Goal: Answer question/provide support

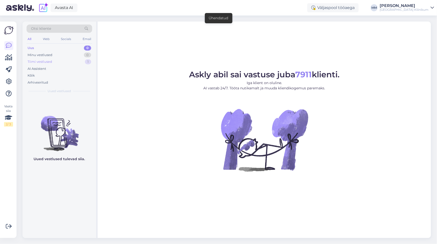
click at [43, 62] on div "Tiimi vestlused" at bounding box center [40, 61] width 25 height 5
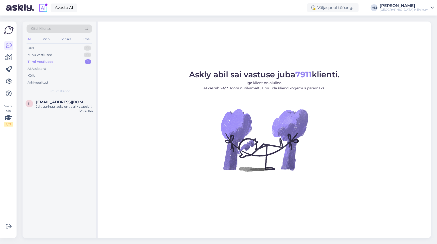
click at [170, 129] on figure "Askly abil sai vastuse juba 7911 klienti. Iga klient on oluline. AI vastab 24/7…" at bounding box center [264, 128] width 324 height 114
click at [50, 105] on div "Jah, uuringu jaoks on vajalik saatekiri." at bounding box center [64, 106] width 57 height 5
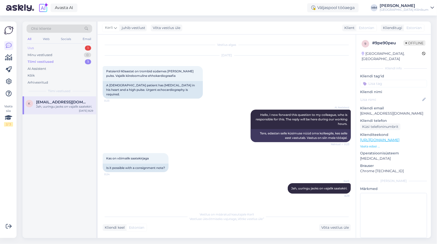
click at [35, 45] on div "Uus 1" at bounding box center [60, 48] width 66 height 7
click at [50, 106] on div "I will forward this question to my colleague, who is responsible for this. The …" at bounding box center [64, 108] width 57 height 9
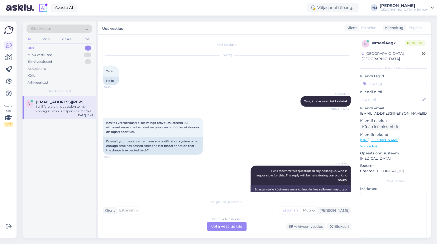
scroll to position [11, 0]
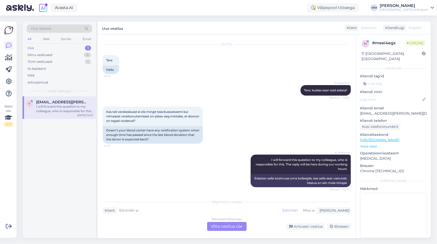
click at [224, 228] on div "Estonian to Estonian Võta vestlus üle" at bounding box center [227, 226] width 40 height 9
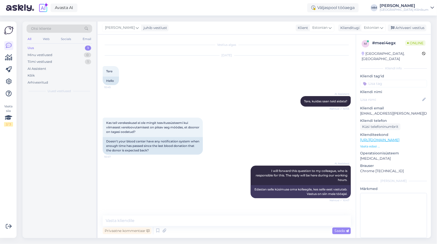
scroll to position [0, 0]
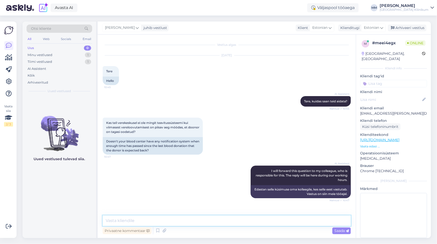
click at [115, 222] on textarea at bounding box center [227, 221] width 248 height 11
click at [127, 221] on textarea "Soovitame helistada ja uurida otse kliinikumi verekeskusest" at bounding box center [227, 221] width 248 height 11
click at [274, 220] on textarea "Täpse info saamiseks, soovitame helistada ja uurida otse kliinikumi verekeskuse…" at bounding box center [227, 221] width 248 height 11
paste textarea "Registratuur tel. [PHONE_NUMBER]"
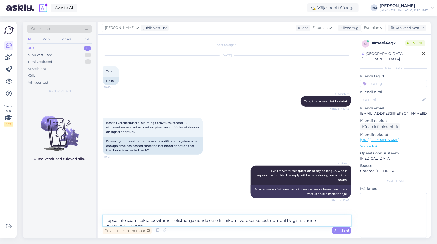
drag, startPoint x: 293, startPoint y: 221, endPoint x: 325, endPoint y: 221, distance: 32.5
click at [325, 221] on textarea "Täpse info saamiseks, soovitame helistada ja uurida otse kliinikumi verekeskuse…" at bounding box center [227, 221] width 248 height 11
click at [273, 221] on textarea "Täpse info saamiseks, soovitame helistada ja uurida otse kliinikumi verekeskuse…" at bounding box center [227, 221] width 248 height 11
type textarea "Täpse info saamiseks, soovitame helistada ja uurida otse kliinikumi verekeskuse…"
click at [338, 230] on span "Saada" at bounding box center [341, 231] width 15 height 5
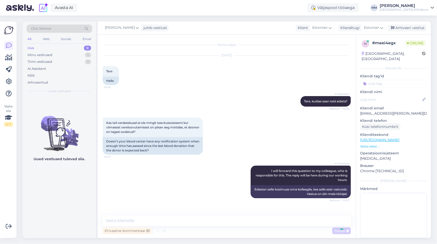
scroll to position [19, 0]
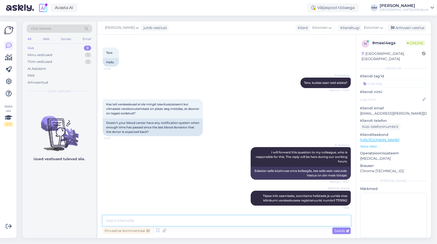
click at [134, 223] on textarea at bounding box center [227, 221] width 248 height 11
paste textarea "E-post: [EMAIL_ADDRESS][DOMAIN_NAME]"
click at [135, 220] on textarea "Või kirjutada E-post: [EMAIL_ADDRESS][DOMAIN_NAME]" at bounding box center [227, 221] width 248 height 11
click at [148, 221] on textarea "Või kirjutada e-post: [EMAIL_ADDRESS][DOMAIN_NAME]" at bounding box center [227, 221] width 248 height 11
click at [180, 221] on textarea "Või kirjutada [EMAIL_ADDRESS][DOMAIN_NAME]" at bounding box center [227, 221] width 248 height 11
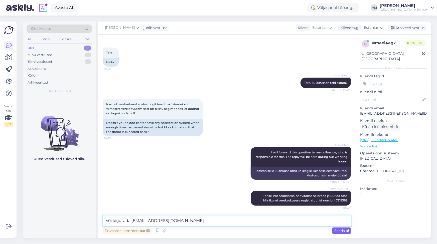
type textarea "Või kirjutada [EMAIL_ADDRESS][DOMAIN_NAME]"
click at [338, 233] on span "Saada" at bounding box center [341, 231] width 15 height 5
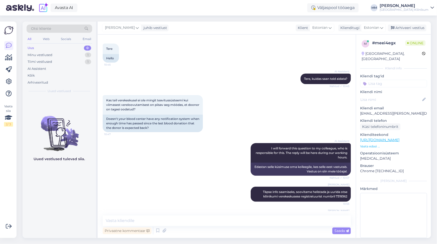
scroll to position [40, 0]
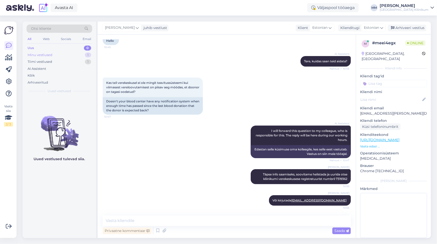
click at [42, 54] on div "Minu vestlused" at bounding box center [40, 55] width 25 height 5
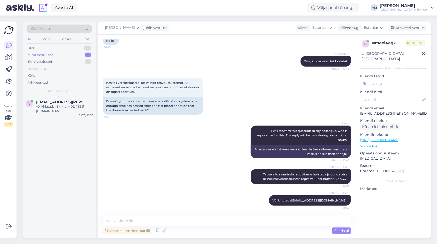
click at [37, 67] on div "AI Assistent" at bounding box center [37, 68] width 19 height 5
click at [41, 60] on div "Tiimi vestlused" at bounding box center [40, 61] width 25 height 5
click at [41, 66] on div "AI Assistent" at bounding box center [60, 68] width 66 height 7
click at [42, 60] on div "Tiimi vestlused" at bounding box center [40, 61] width 25 height 5
click at [42, 56] on div "Minu vestlused" at bounding box center [40, 55] width 25 height 5
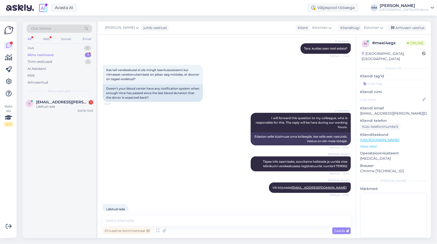
scroll to position [61, 0]
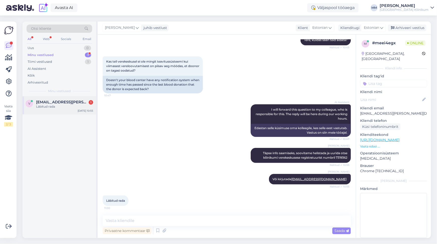
click at [45, 108] on div "Läbitud rada" at bounding box center [64, 106] width 57 height 5
click at [44, 55] on div "Minu vestlused" at bounding box center [41, 55] width 26 height 5
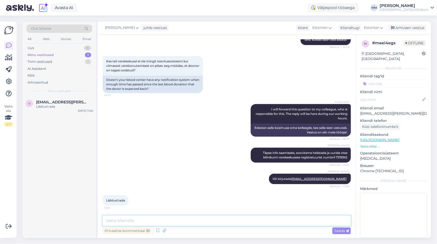
click at [129, 224] on textarea at bounding box center [227, 221] width 248 height 11
paste textarea "[URL][DOMAIN_NAME]"
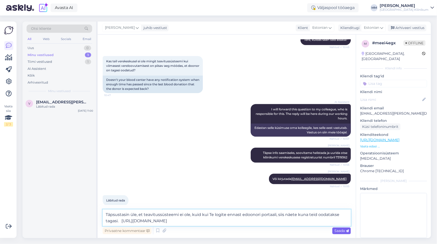
type textarea "Täpsustasin üle, et teavitussüsteemi ei ole, kuid kui Te logite ennast edoonori…"
click at [338, 230] on span "Saada" at bounding box center [341, 231] width 15 height 5
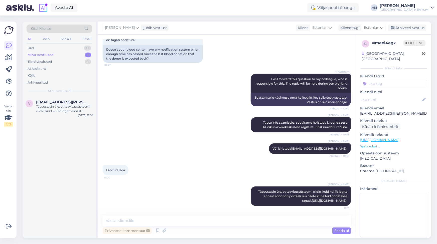
scroll to position [92, 0]
click at [42, 62] on div "Tiimi vestlused" at bounding box center [40, 61] width 25 height 5
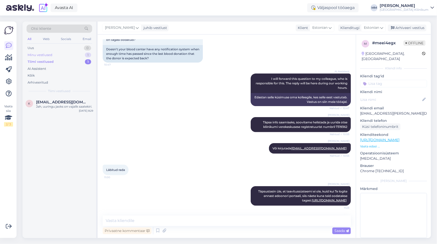
click at [35, 55] on div "Minu vestlused" at bounding box center [40, 55] width 25 height 5
click at [407, 29] on div "Arhiveeri vestlus" at bounding box center [407, 28] width 39 height 7
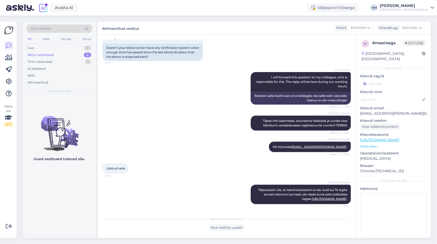
scroll to position [94, 0]
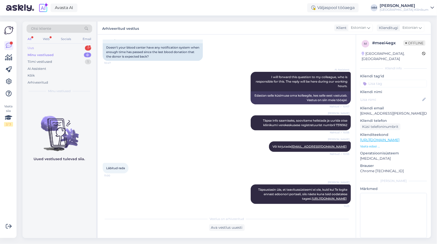
click at [30, 49] on div "Uus" at bounding box center [31, 48] width 6 height 5
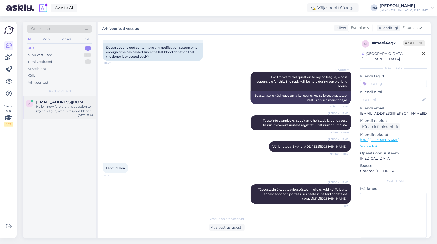
click at [48, 110] on div "Hello, I now forward this question to my colleague, who is responsible for this…" at bounding box center [64, 108] width 57 height 9
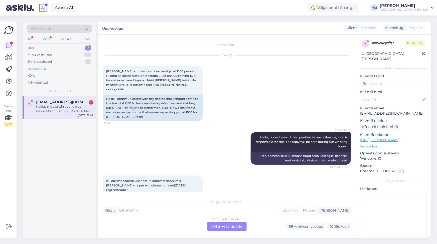
scroll to position [12, 0]
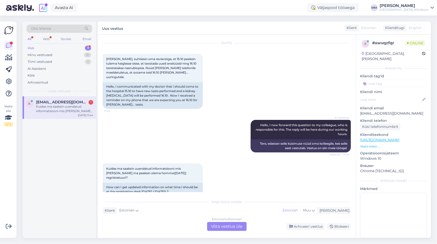
click at [228, 226] on div "Estonian to Estonian Võta vestlus üle" at bounding box center [227, 226] width 40 height 9
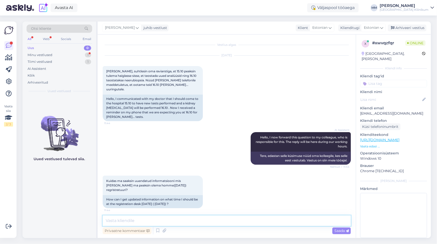
click at [118, 222] on textarea at bounding box center [227, 221] width 248 height 11
type textarea "A"
drag, startPoint x: 139, startPoint y: 221, endPoint x: 146, endPoint y: 221, distance: 6.8
click at [139, 220] on textarea "Saan anda Teile osakonna sekretäri numbri, et Te saaks täpsustada üle." at bounding box center [227, 221] width 248 height 11
click at [242, 222] on textarea "Saan anda osakonna sekretäri numbri, et Te saaks täpsustada üle." at bounding box center [227, 221] width 248 height 11
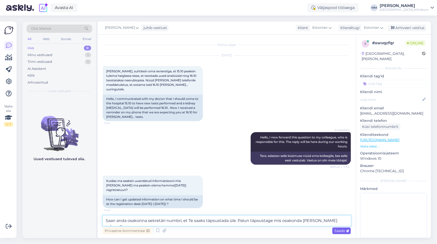
type textarea "Saan anda osakonna sekretäri numbri, et Te saaks täpsustada üle. Palun täpsusta…"
click at [339, 232] on span "Saada" at bounding box center [341, 231] width 15 height 5
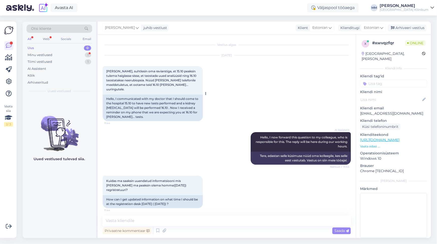
scroll to position [45, 0]
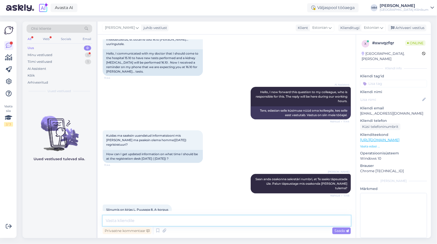
click at [138, 219] on textarea at bounding box center [227, 221] width 248 height 11
type textarea "Kes on [PERSON_NAME]? Mis on tema nimi?"
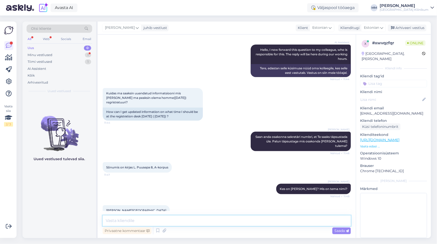
scroll to position [88, 0]
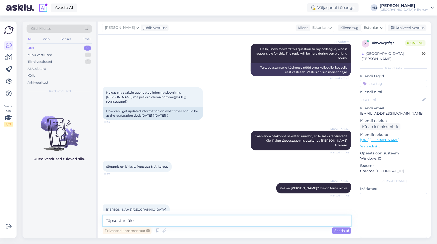
type textarea "Täpsustan üle"
drag, startPoint x: 135, startPoint y: 222, endPoint x: 90, endPoint y: 226, distance: 45.5
click at [92, 227] on div "Otsi kliente All Web Socials Email Uus 0 Minu vestlused 1 Tiimi vestlused 1 AI …" at bounding box center [227, 130] width 408 height 217
click at [120, 222] on textarea "Proovinn täpsustada üle ning kirjutan Teile." at bounding box center [227, 221] width 248 height 11
click at [164, 220] on textarea "Proovin täpsustada üle ning kirjutan Teile." at bounding box center [227, 221] width 248 height 11
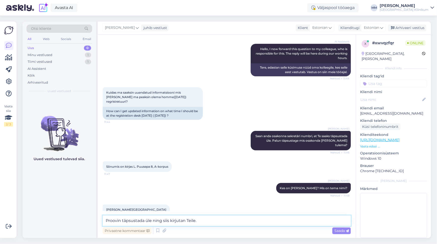
drag, startPoint x: 203, startPoint y: 219, endPoint x: 201, endPoint y: 222, distance: 3.6
click at [203, 219] on textarea "Proovin täpsustada üle ning siis kirjutan Teile." at bounding box center [227, 221] width 248 height 11
click at [172, 221] on textarea "Proovin täpsustada üle ning siis kirjutan Teile." at bounding box center [227, 221] width 248 height 11
type textarea "Proovin täpsustada üle ning kirjutan Teile."
click at [337, 232] on span "Saada" at bounding box center [341, 231] width 15 height 5
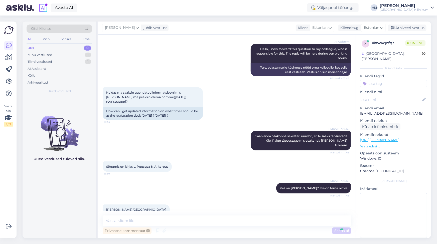
scroll to position [110, 0]
